Goal: Transaction & Acquisition: Obtain resource

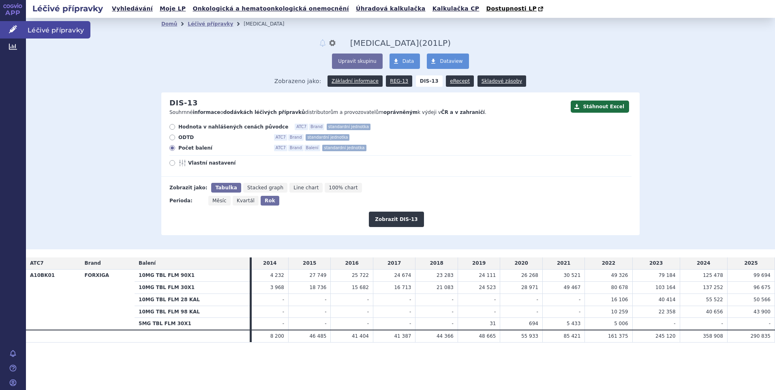
click at [49, 28] on span "Léčivé přípravky" at bounding box center [58, 29] width 64 height 17
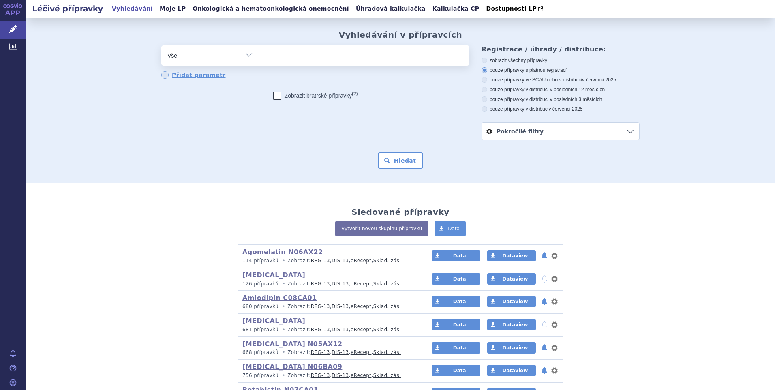
select select "filter-atc-group"
click at [161, 46] on select "Vše Přípravek/SUKL kód MAH VPOIS ATC/Aktivní látka Léková forma Síla" at bounding box center [209, 54] width 97 height 18
click at [277, 55] on ul at bounding box center [364, 53] width 210 height 17
click at [259, 55] on select at bounding box center [258, 55] width 0 height 20
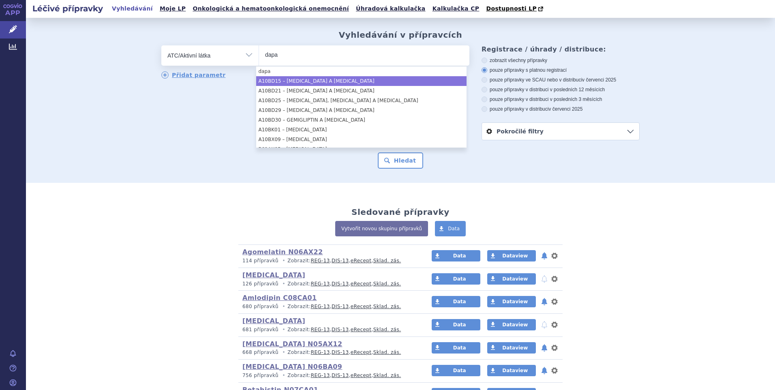
type input "dapa"
select select "A10BD15"
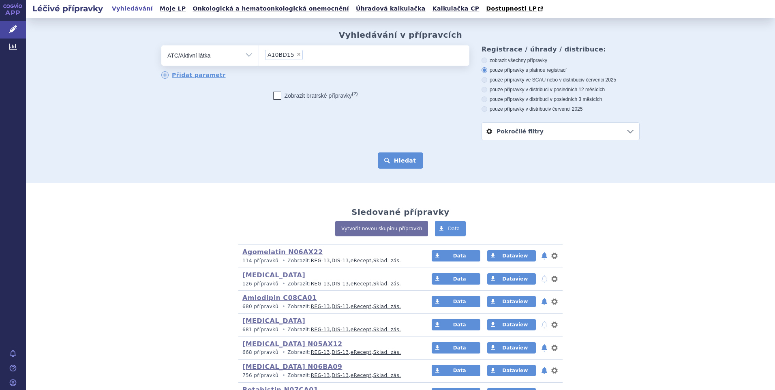
click at [395, 159] on button "Hledat" at bounding box center [401, 160] width 46 height 16
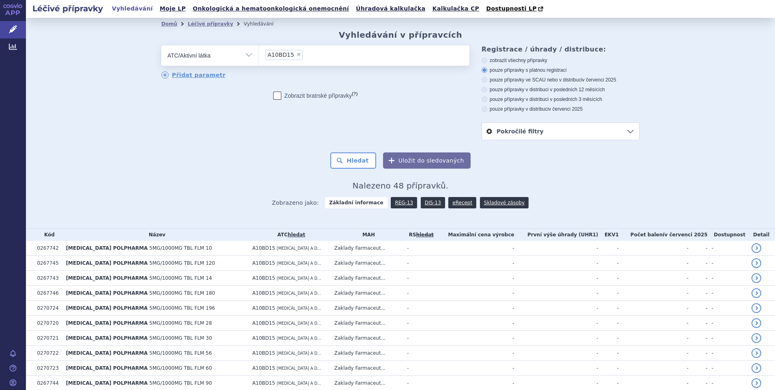
click at [393, 162] on button "Uložit do sledovaných" at bounding box center [427, 160] width 88 height 16
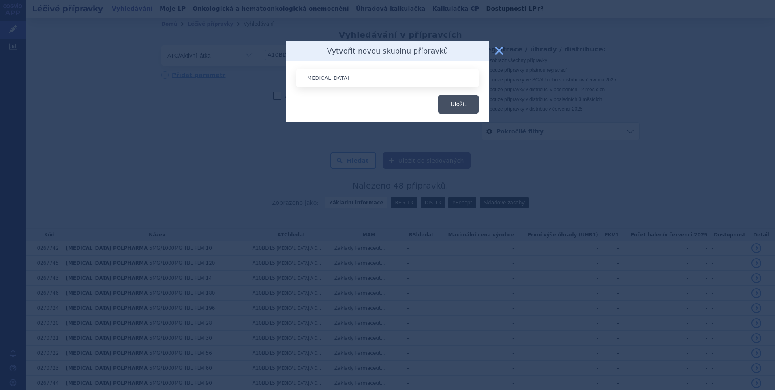
type input "[MEDICAL_DATA]"
click at [451, 103] on button "Uložit" at bounding box center [458, 104] width 41 height 18
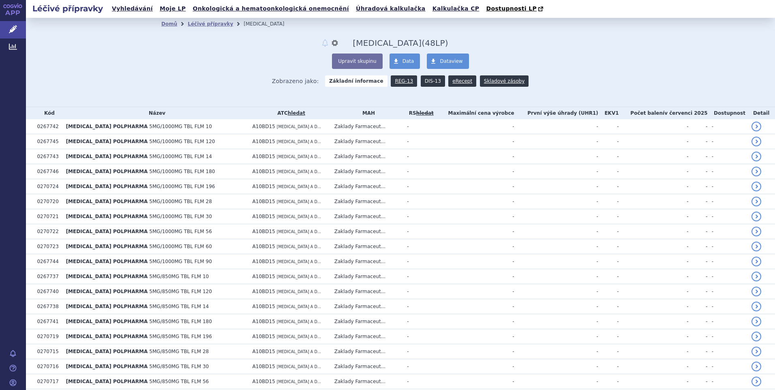
click at [428, 84] on link "DIS-13" at bounding box center [432, 80] width 24 height 11
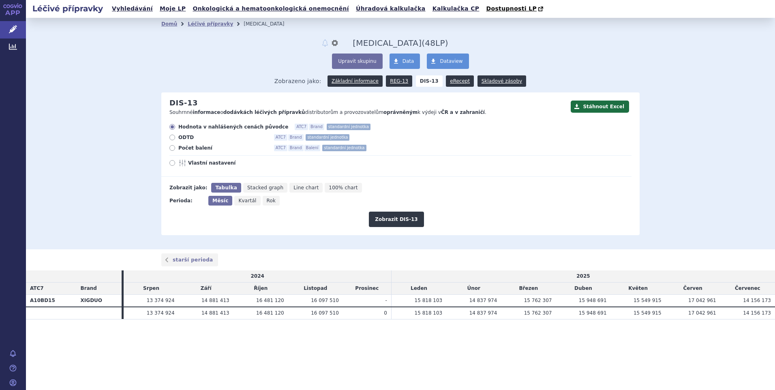
click at [187, 149] on span "Počet balení" at bounding box center [222, 148] width 89 height 6
click at [175, 149] on input "Počet balení ATC7 Brand Balení standardní jednotka" at bounding box center [172, 148] width 5 height 5
radio input "true"
click at [267, 201] on span "Rok" at bounding box center [271, 201] width 9 height 6
click at [265, 201] on input "Rok" at bounding box center [265, 198] width 5 height 5
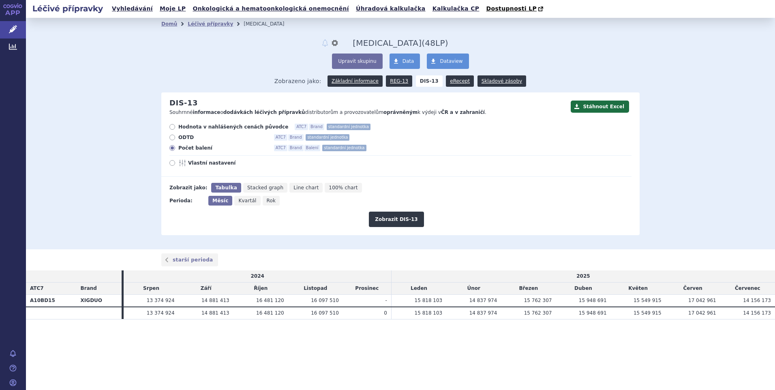
radio input "true"
click at [388, 219] on button "Zobrazit DIS-13" at bounding box center [396, 218] width 55 height 15
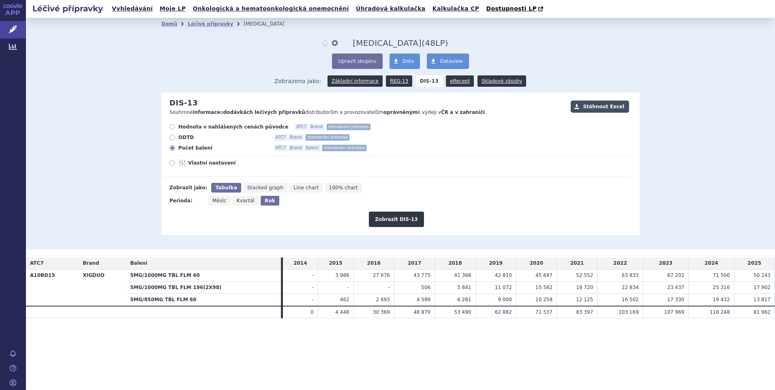
click at [592, 109] on button "Stáhnout Excel" at bounding box center [599, 106] width 58 height 12
